Goal: Check status: Check status

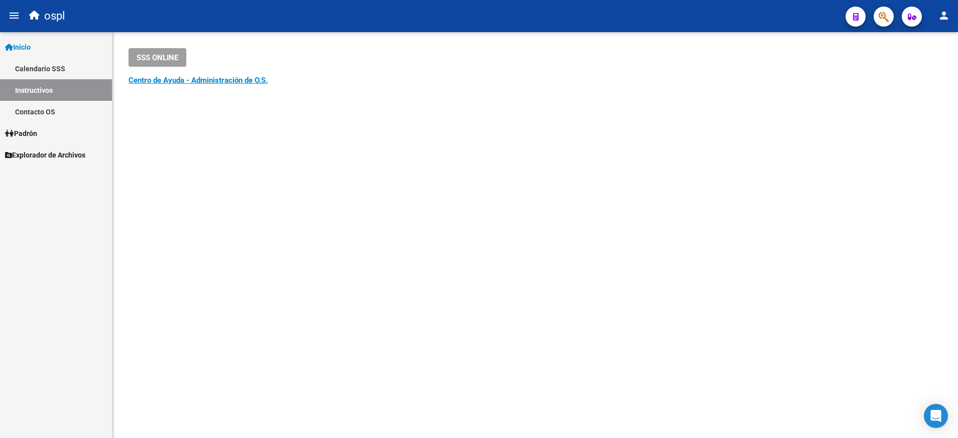
click at [48, 131] on link "Padrón" at bounding box center [56, 133] width 112 height 22
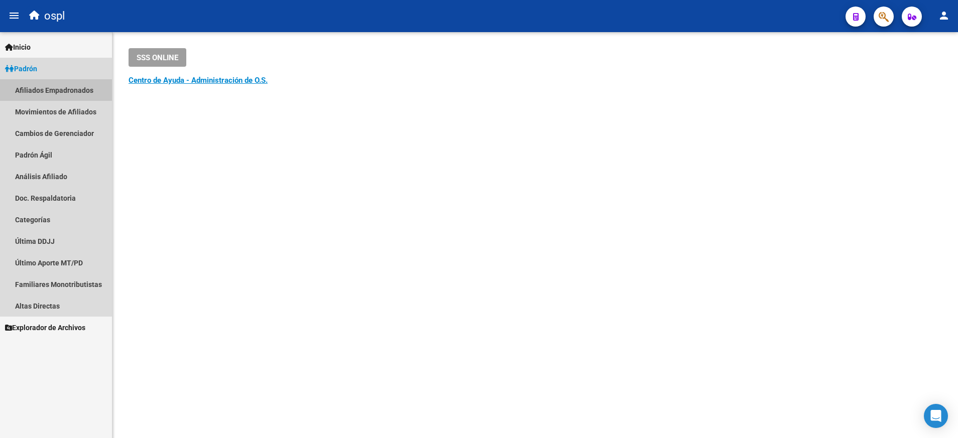
click at [75, 90] on link "Afiliados Empadronados" at bounding box center [56, 90] width 112 height 22
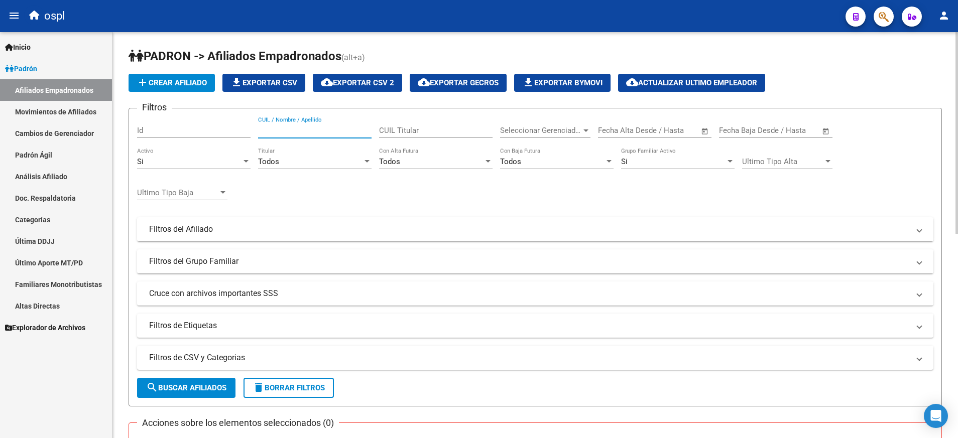
click at [335, 129] on input "CUIL / Nombre / Apellido" at bounding box center [314, 130] width 113 height 9
click at [317, 130] on input "CUIL / Nombre / Apellido" at bounding box center [314, 130] width 113 height 9
paste input "27185859873"
type input "27185859873"
click at [203, 387] on span "search Buscar Afiliados" at bounding box center [186, 387] width 80 height 9
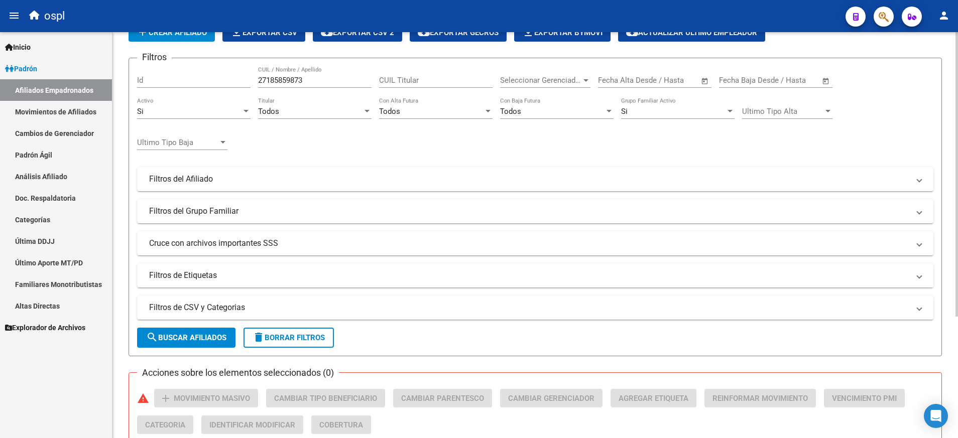
scroll to position [23, 0]
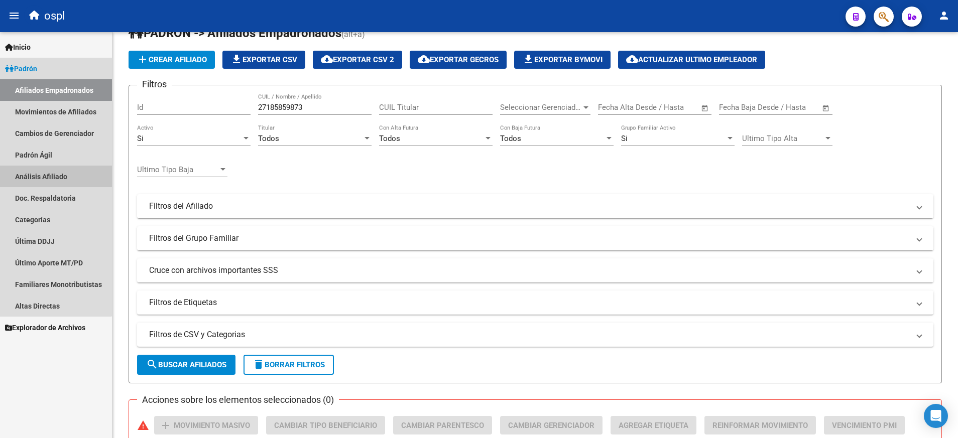
click at [50, 172] on link "Análisis Afiliado" at bounding box center [56, 177] width 112 height 22
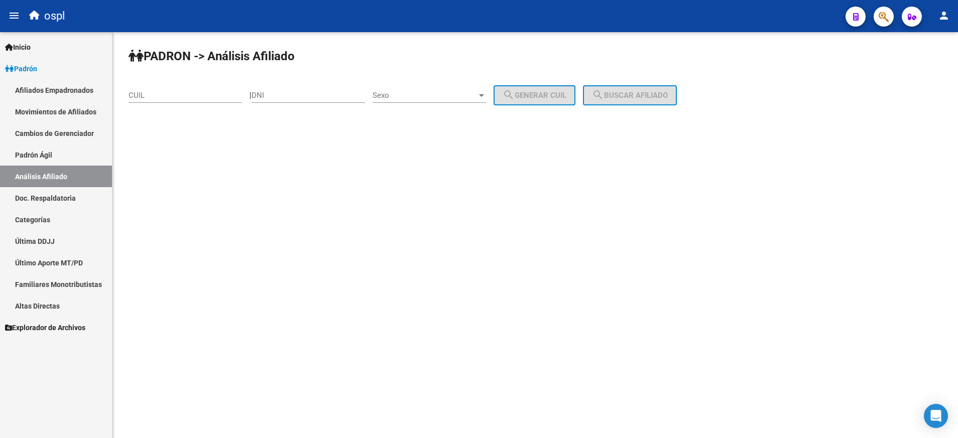
click at [181, 93] on input "CUIL" at bounding box center [184, 95] width 113 height 9
paste input "27-18585987-3"
type input "27-18585987-3"
click at [656, 93] on span "search Buscar afiliado" at bounding box center [630, 95] width 76 height 9
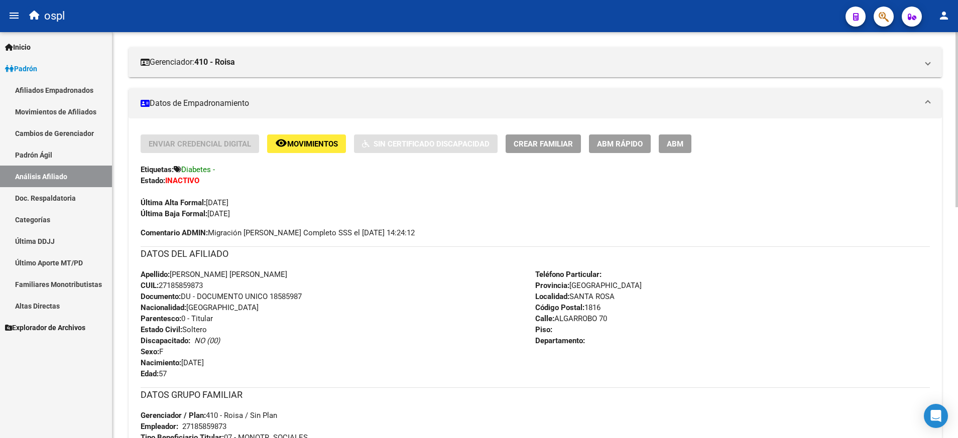
scroll to position [151, 0]
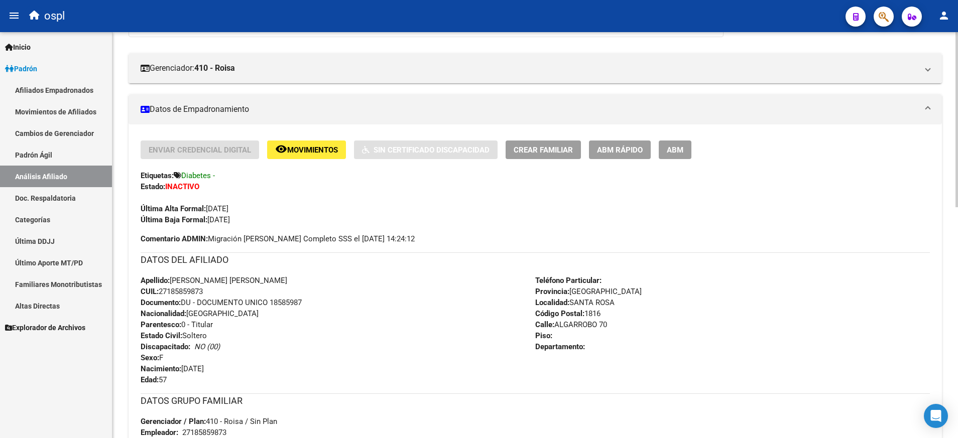
click at [678, 153] on span "ABM" at bounding box center [675, 150] width 17 height 9
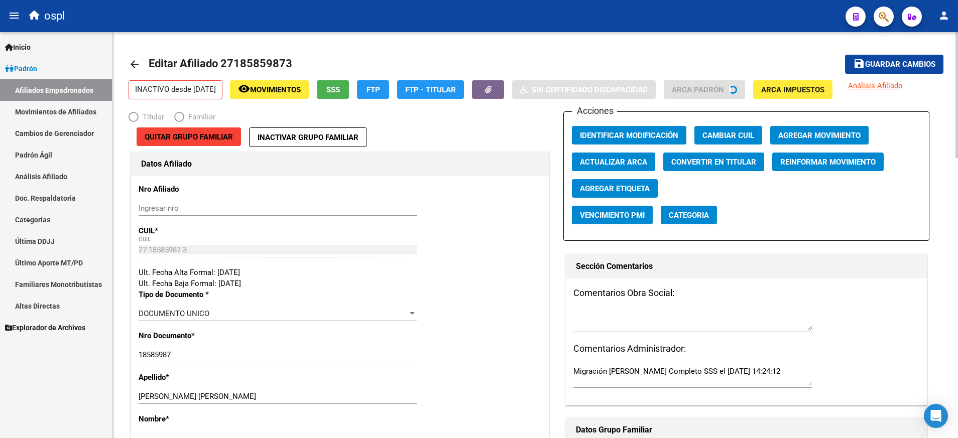
radio input "true"
type input "27-18585987-3"
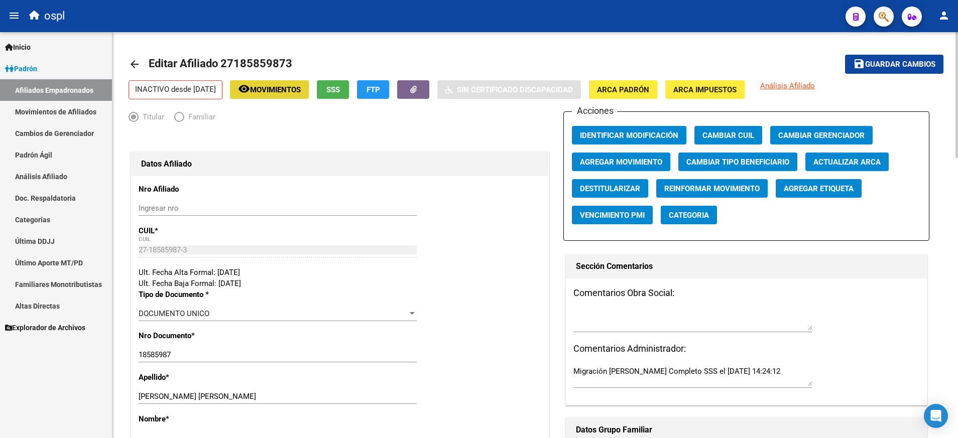
click at [288, 92] on span "Movimientos" at bounding box center [275, 89] width 51 height 9
